Goal: Check status: Check status

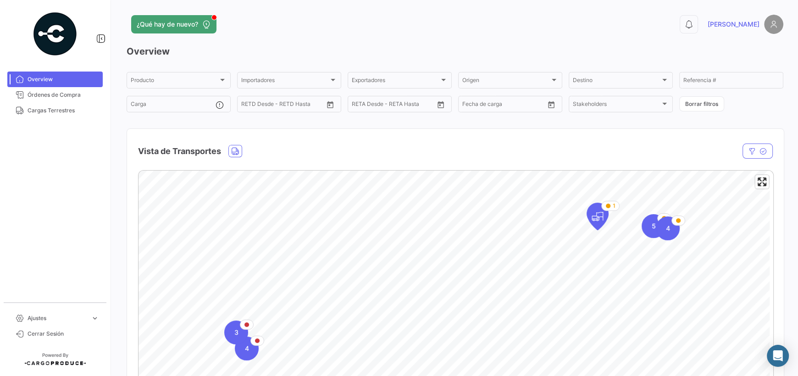
scroll to position [321, 0]
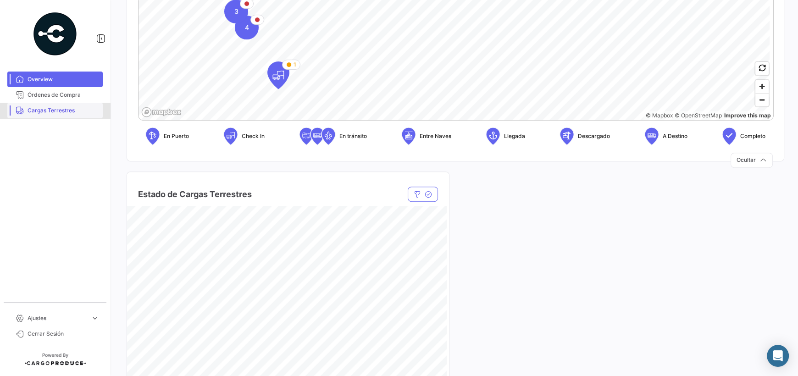
click at [50, 109] on span "Cargas Terrestres" at bounding box center [64, 110] width 72 height 8
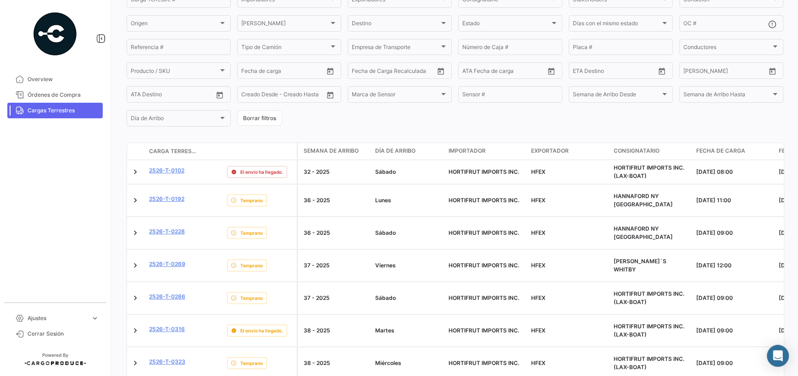
scroll to position [137, 0]
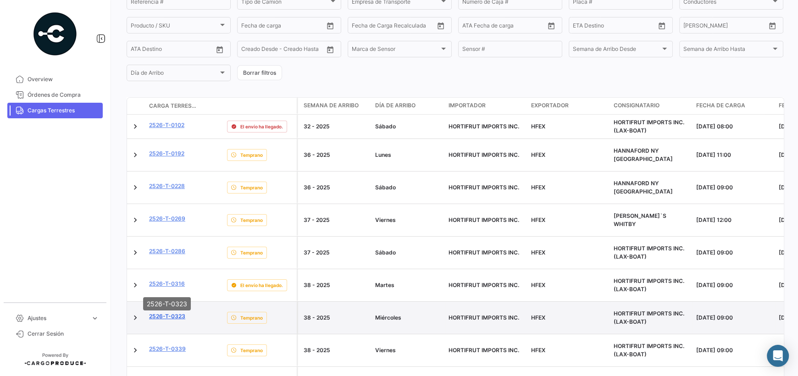
click at [168, 312] on link "2526-T-0323" at bounding box center [167, 316] width 36 height 8
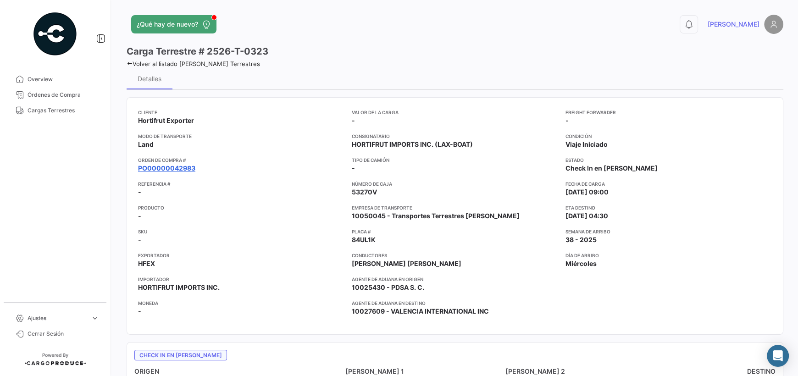
click at [173, 166] on link "PO00000042983" at bounding box center [166, 168] width 57 height 9
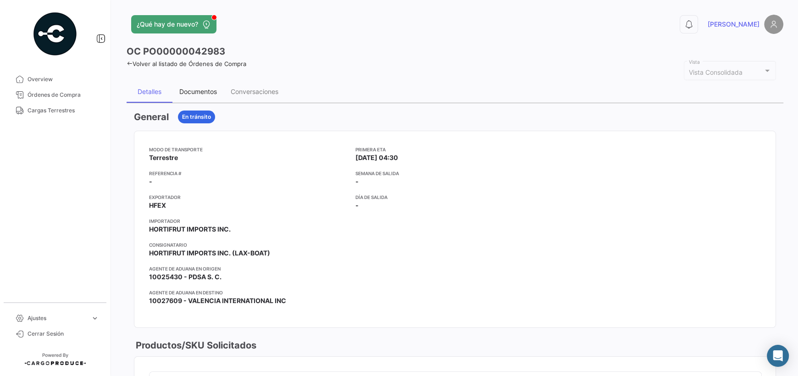
click at [199, 95] on div "Documentos" at bounding box center [197, 92] width 51 height 22
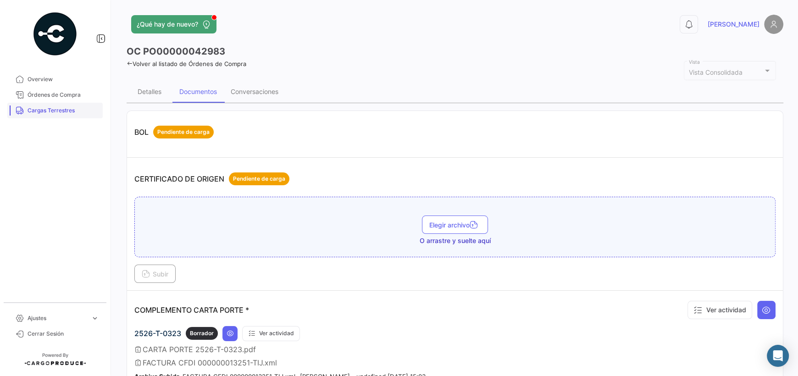
click at [61, 110] on span "Cargas Terrestres" at bounding box center [64, 110] width 72 height 8
